Goal: Navigation & Orientation: Find specific page/section

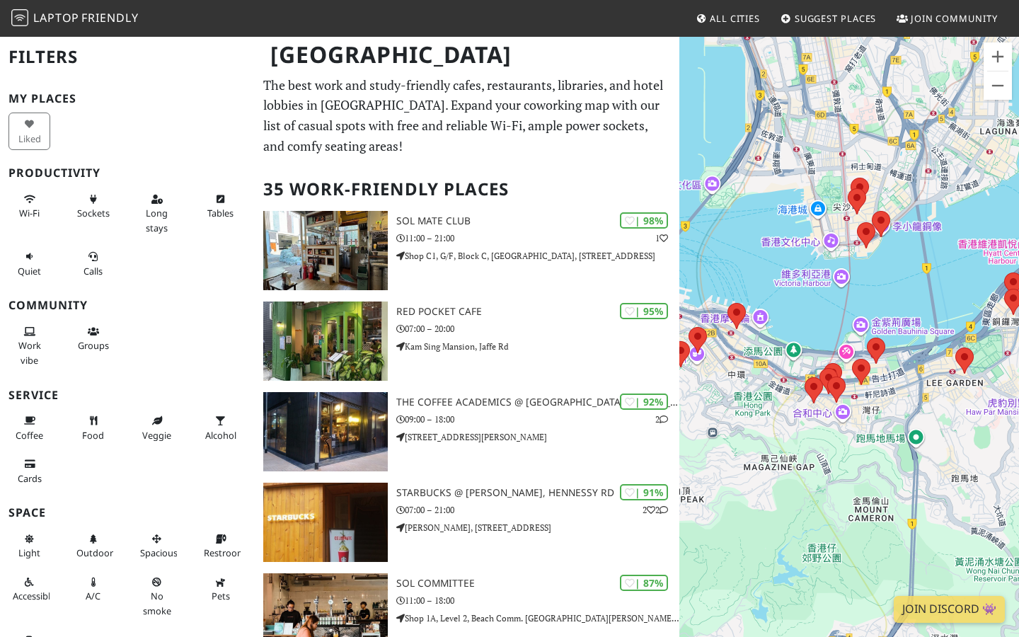
drag, startPoint x: 850, startPoint y: 449, endPoint x: 875, endPoint y: 282, distance: 168.9
click at [875, 282] on div "如要導覽，請按下箭咀鍵。" at bounding box center [850, 353] width 340 height 637
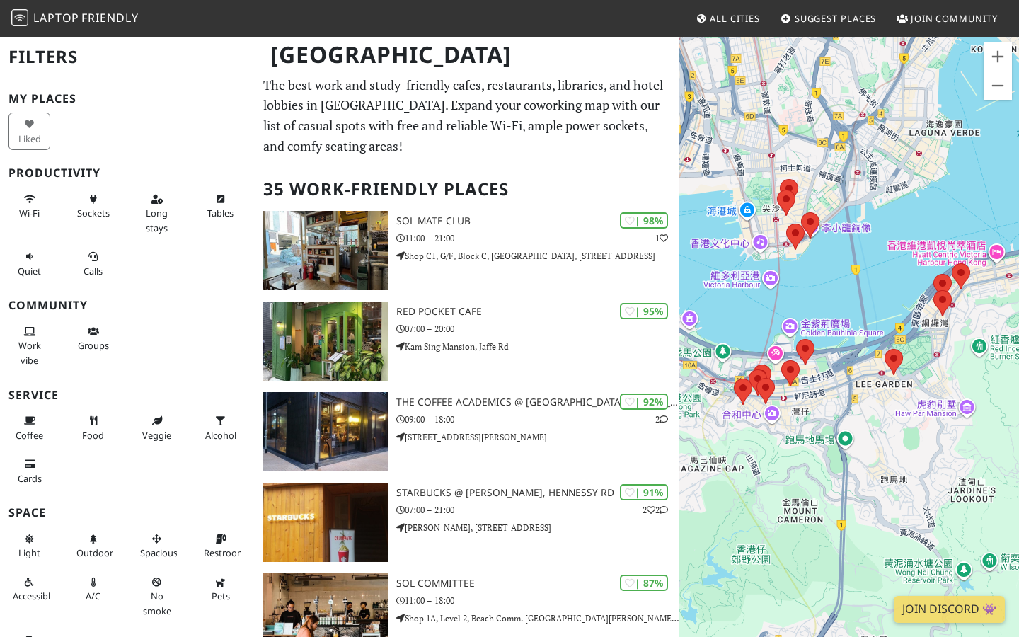
drag, startPoint x: 917, startPoint y: 288, endPoint x: 772, endPoint y: 338, distance: 153.6
click at [774, 337] on div "如要導覽，請按下箭咀鍵。" at bounding box center [850, 353] width 340 height 637
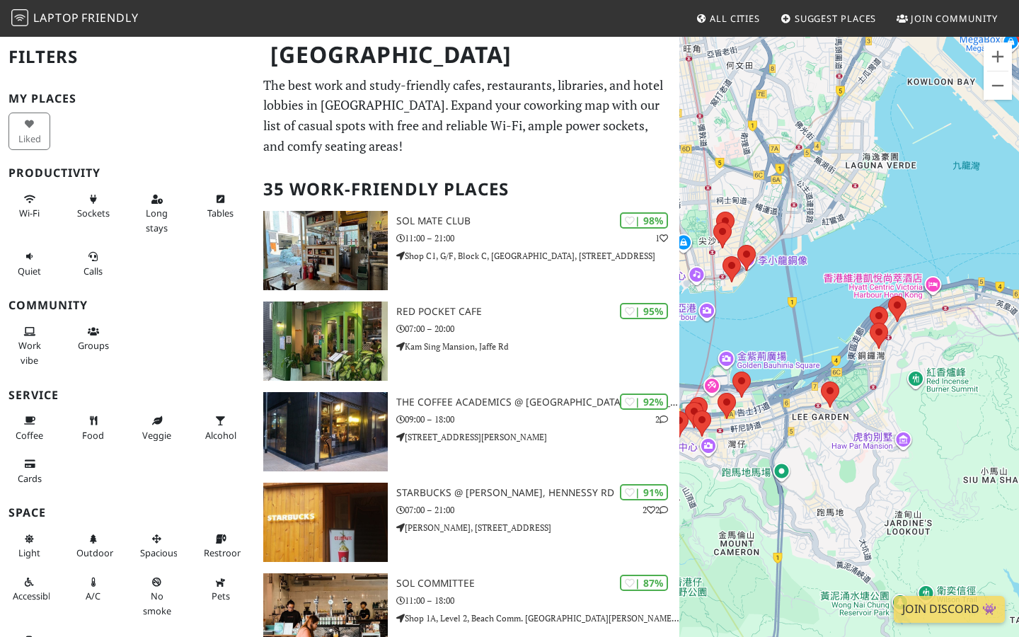
drag, startPoint x: 957, startPoint y: 446, endPoint x: 985, endPoint y: 413, distance: 43.7
click at [992, 420] on div "如要導覽，請按下箭咀鍵。" at bounding box center [850, 353] width 340 height 637
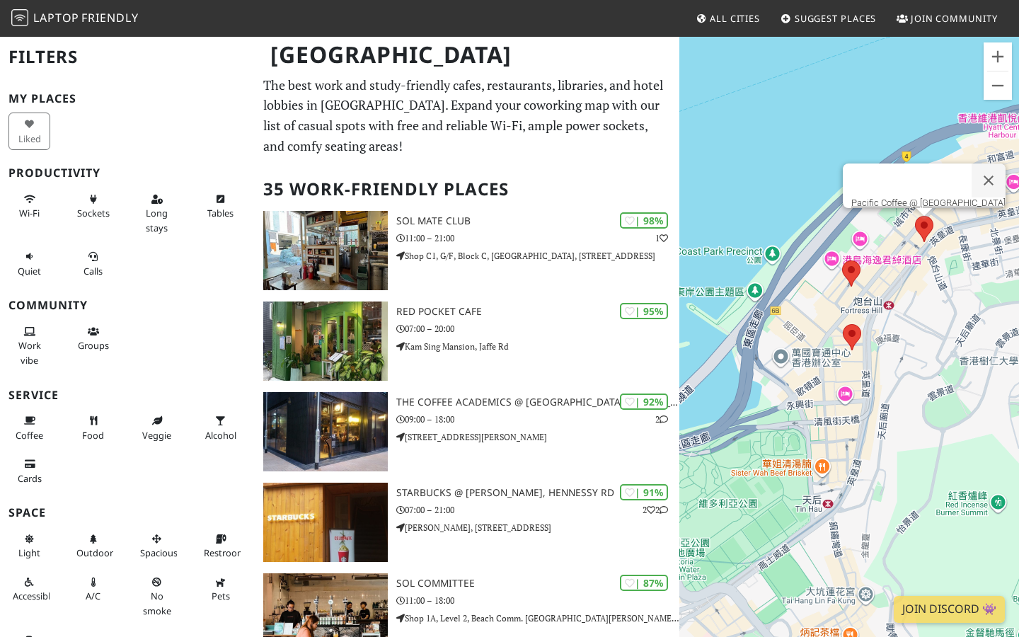
click at [929, 229] on div "如要導覽，請按下箭咀鍵。 Pacific Coffee @ Olympia Plaza" at bounding box center [850, 353] width 340 height 637
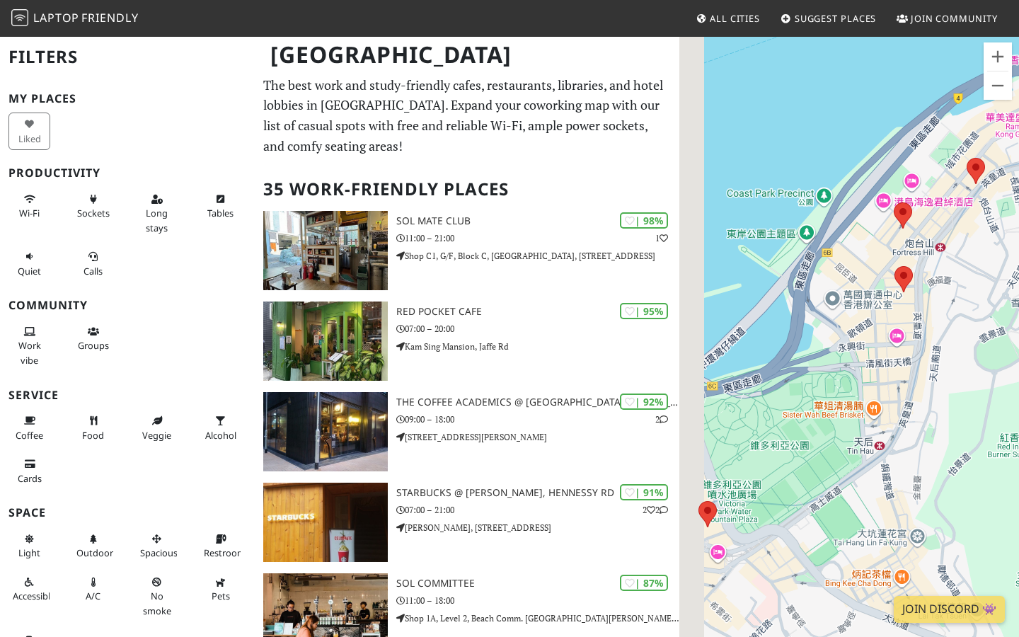
drag, startPoint x: 760, startPoint y: 433, endPoint x: 835, endPoint y: 372, distance: 96.1
click at [835, 372] on div "如要導覽，請按下箭咀鍵。" at bounding box center [850, 353] width 340 height 637
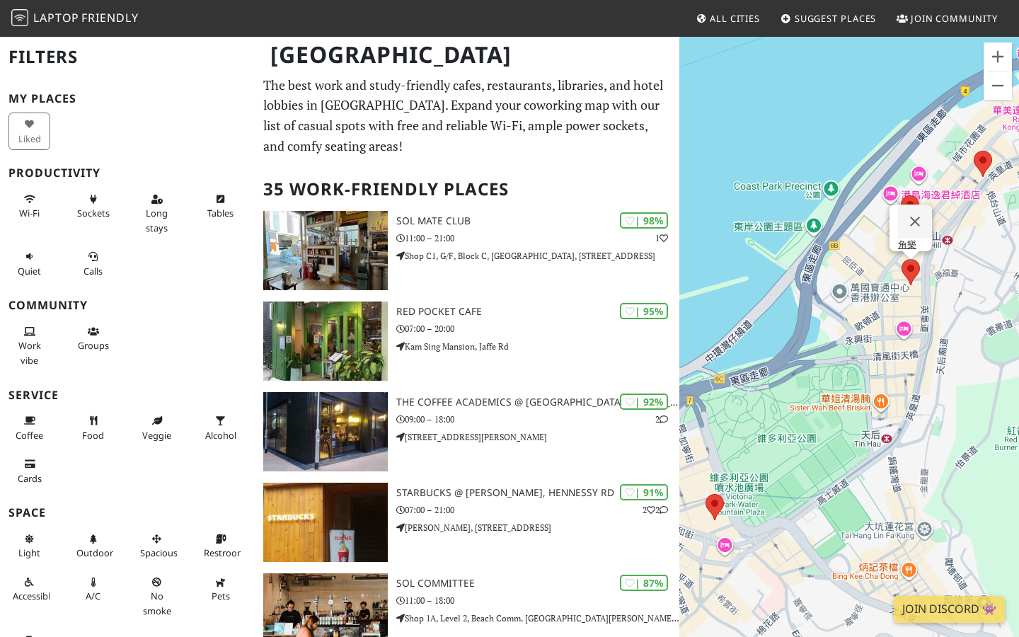
click at [902, 259] on area at bounding box center [902, 259] width 0 height 0
click at [907, 239] on link "角樂" at bounding box center [907, 244] width 18 height 11
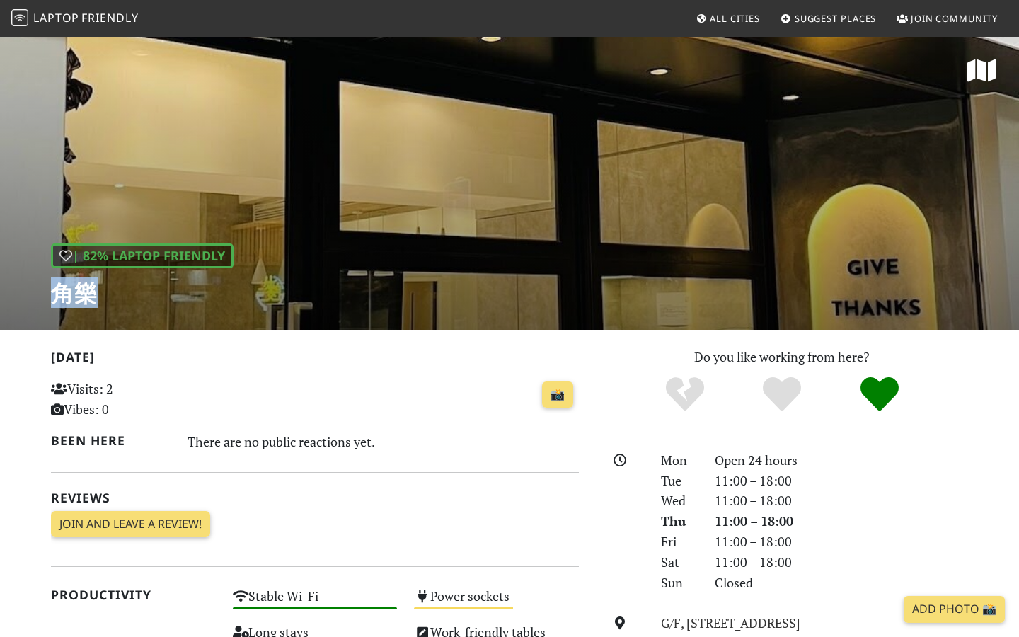
drag, startPoint x: 93, startPoint y: 304, endPoint x: 52, endPoint y: 301, distance: 41.2
click at [55, 302] on h1 "角樂" at bounding box center [142, 293] width 183 height 27
copy h1 "角樂"
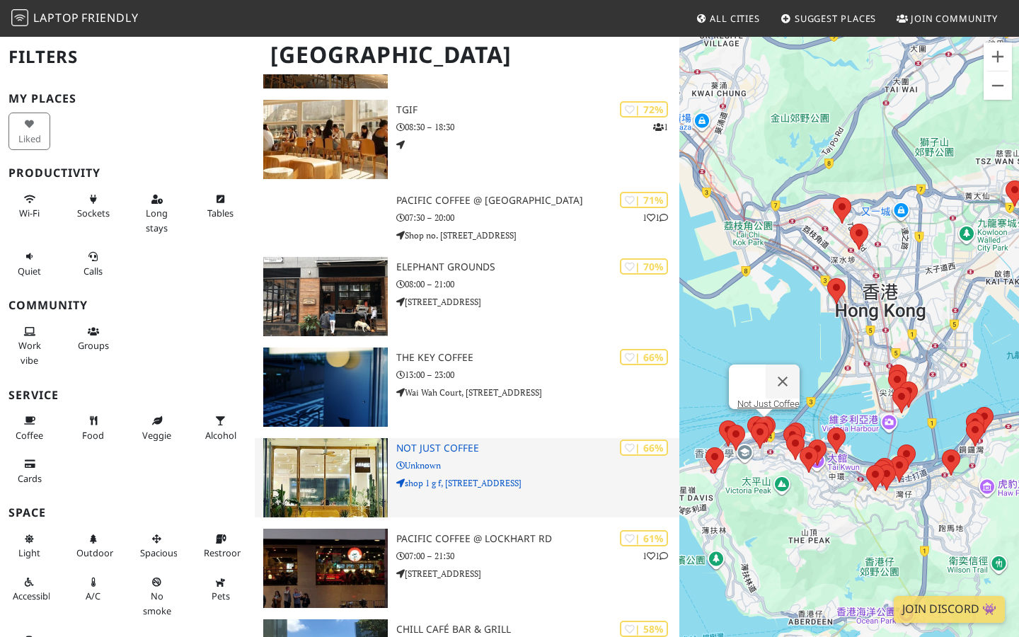
scroll to position [1282, 0]
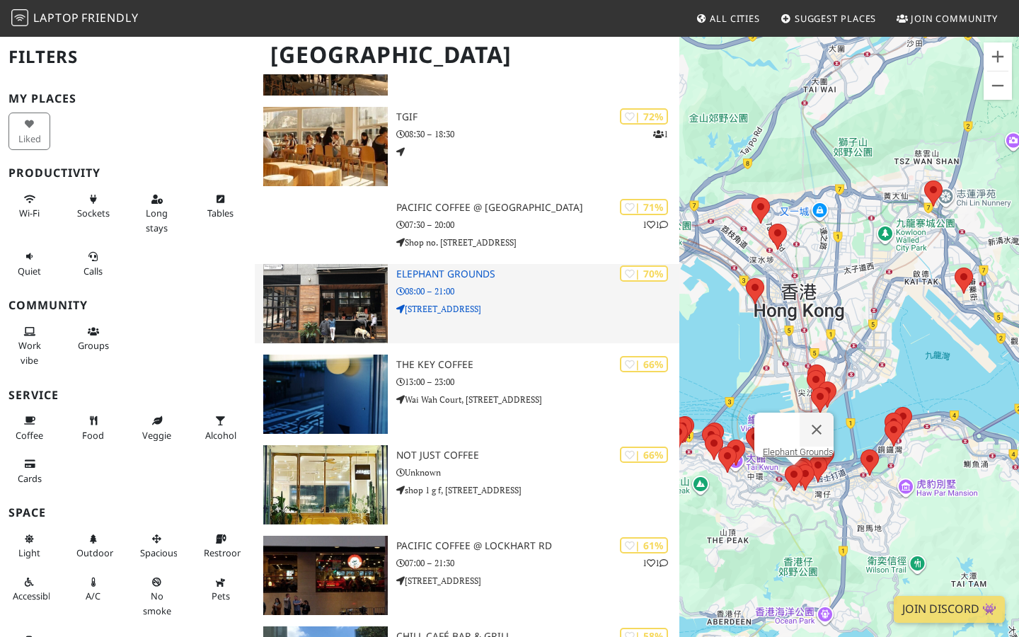
click at [469, 335] on div "| 70% Elephant Grounds 08:00 – 21:00 8 Wing Fung St" at bounding box center [537, 303] width 283 height 79
